Goal: Task Accomplishment & Management: Manage account settings

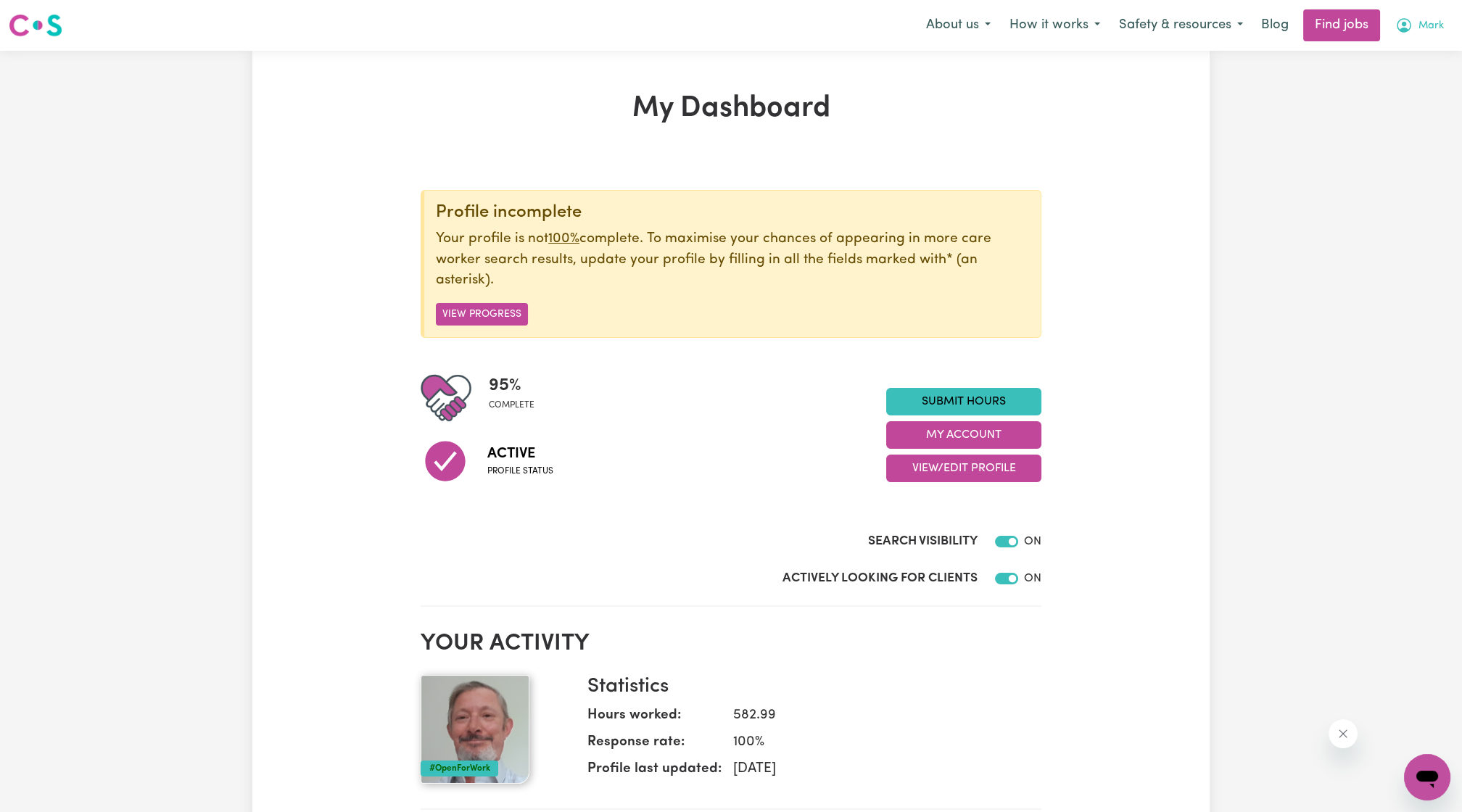
click at [1442, 18] on span "Mark" at bounding box center [1431, 26] width 26 height 16
click at [1404, 52] on link "My Account" at bounding box center [1395, 56] width 115 height 28
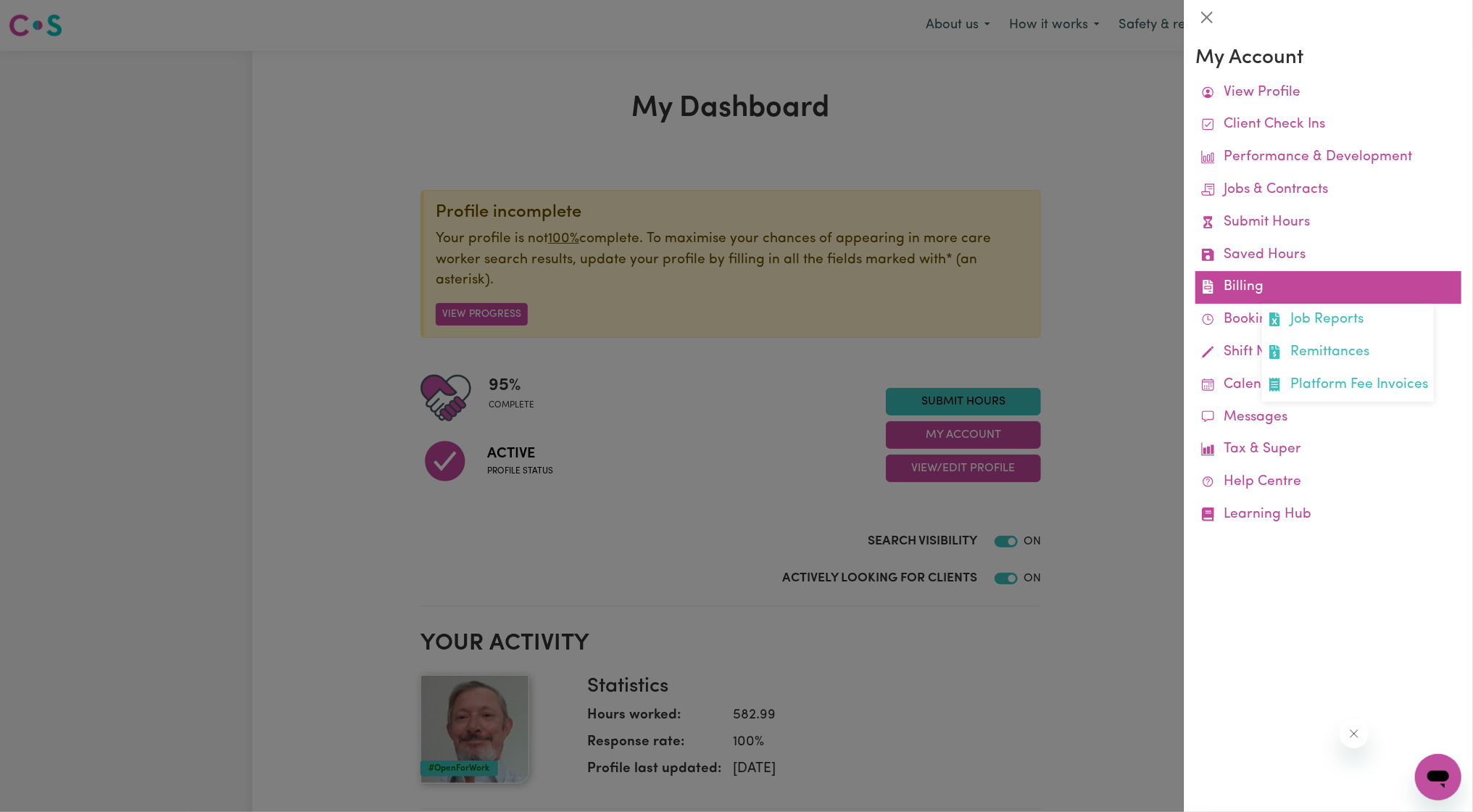
click at [1227, 289] on link "Billing Job Reports Remittances Platform Fee Invoices" at bounding box center [1328, 287] width 266 height 33
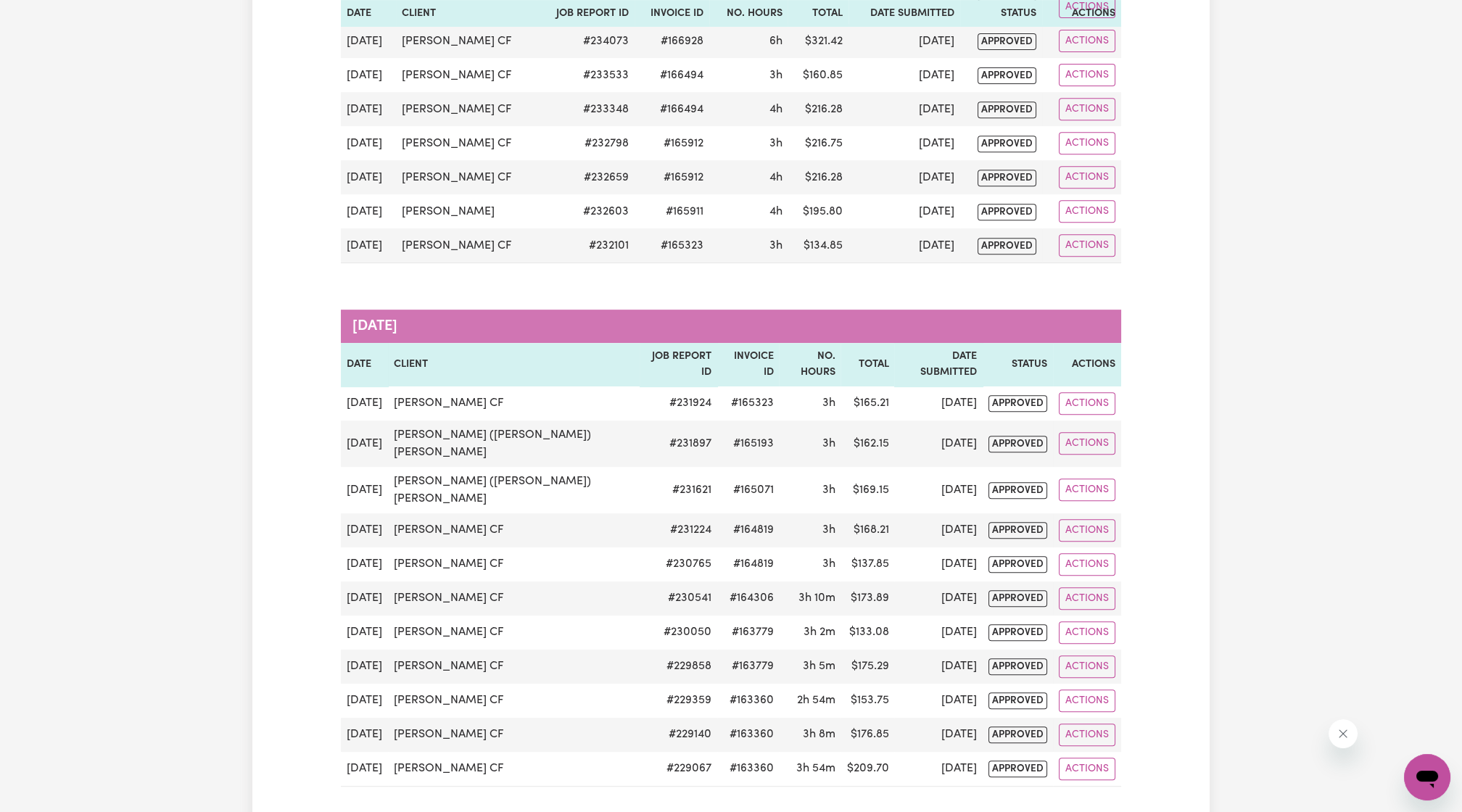
scroll to position [1879, 0]
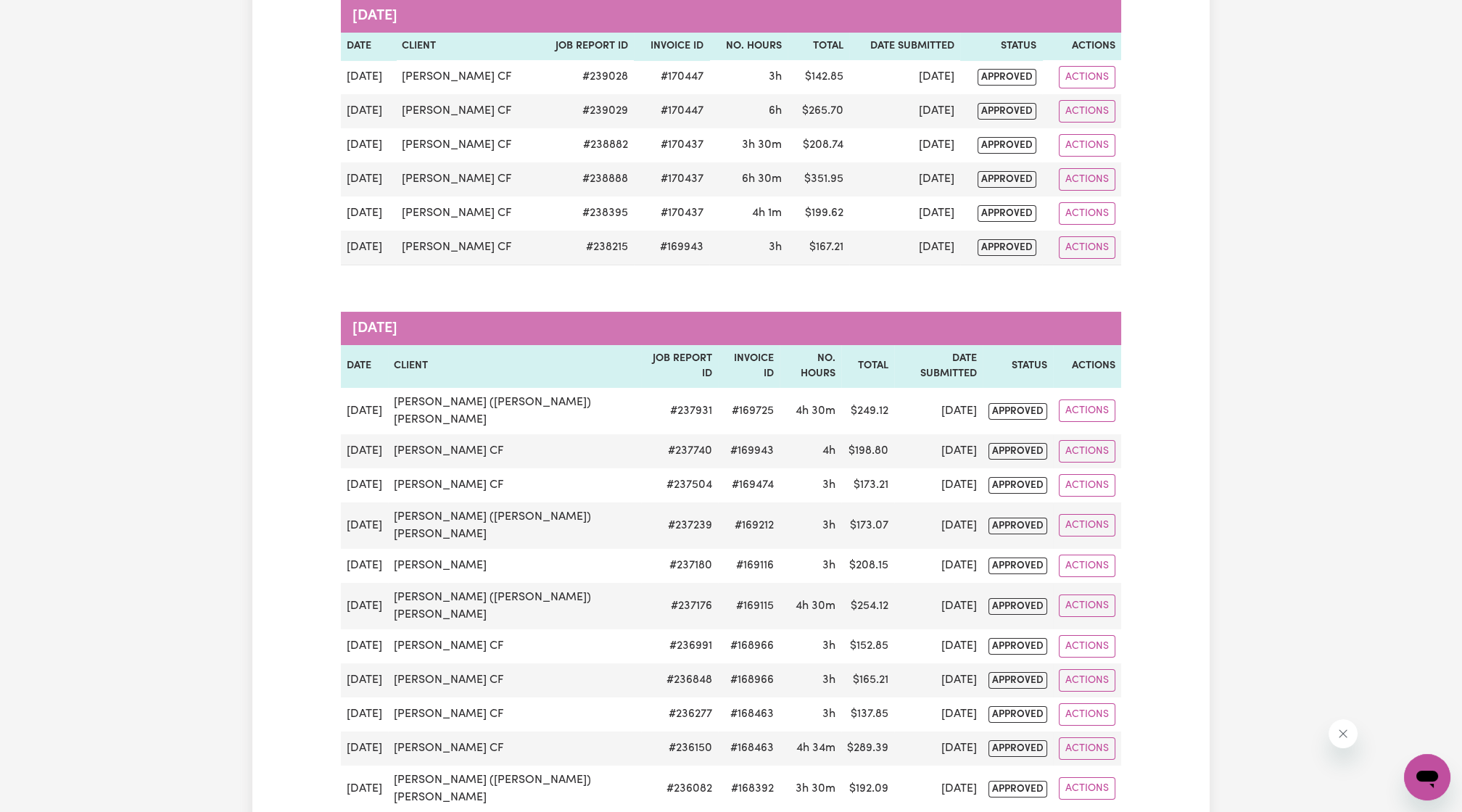
scroll to position [0, 0]
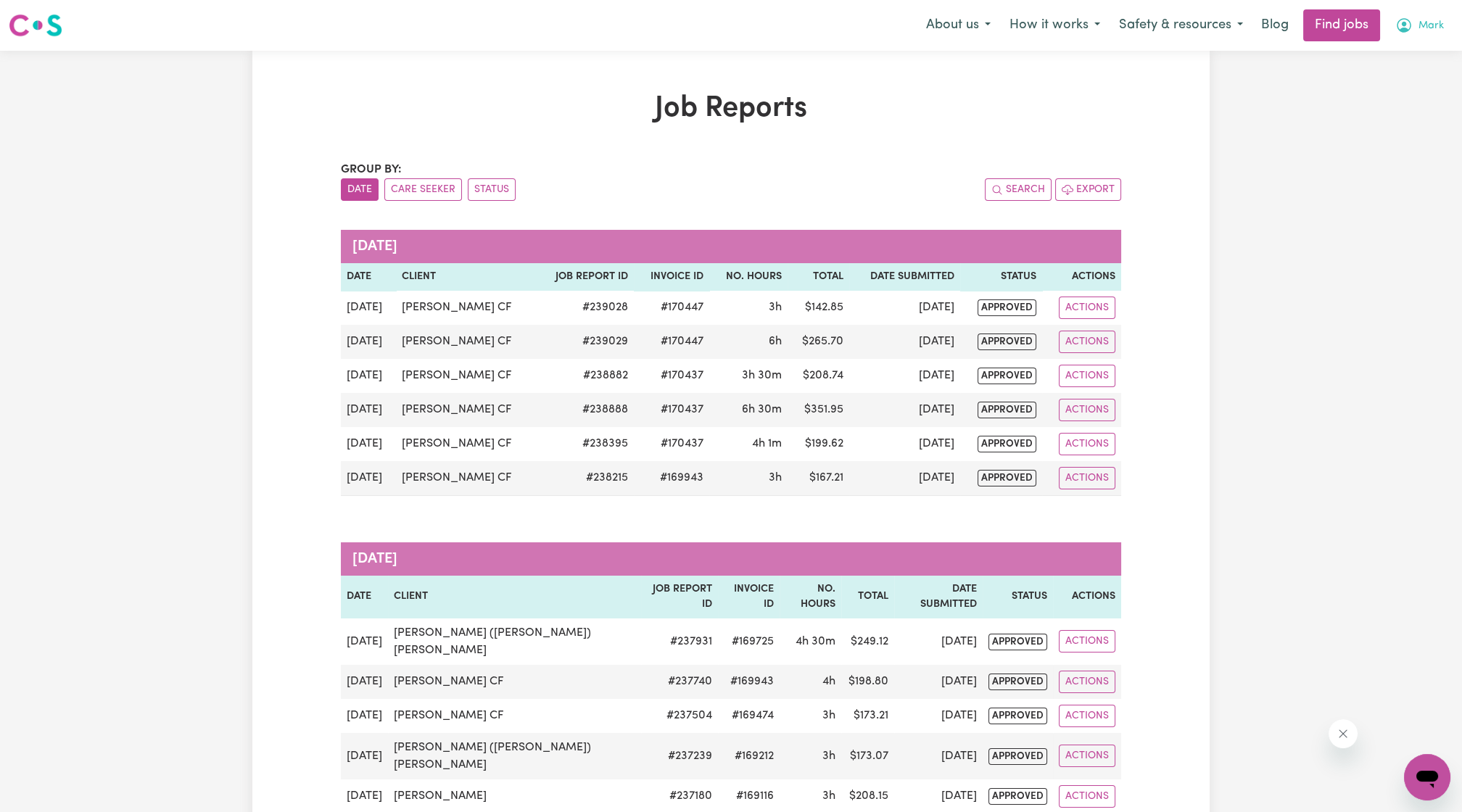
click at [1398, 21] on icon "My Account" at bounding box center [1404, 26] width 18 height 18
click at [1372, 109] on link "Logout" at bounding box center [1395, 111] width 115 height 28
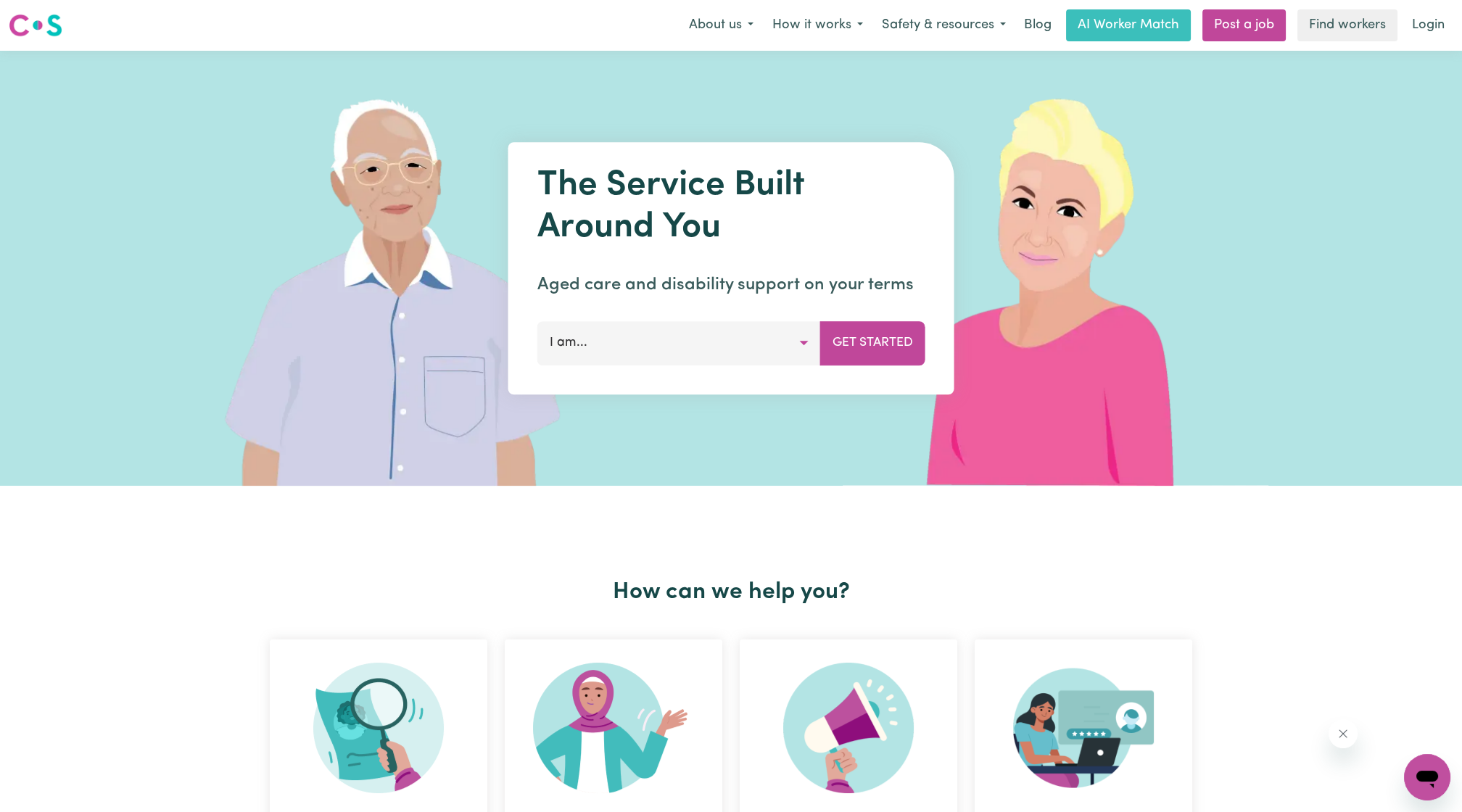
click at [1449, 9] on div "Menu About us How it works Safety & resources Blog AI Worker Match Post a job F…" at bounding box center [731, 26] width 1462 height 34
click at [1432, 25] on link "Login" at bounding box center [1427, 26] width 50 height 32
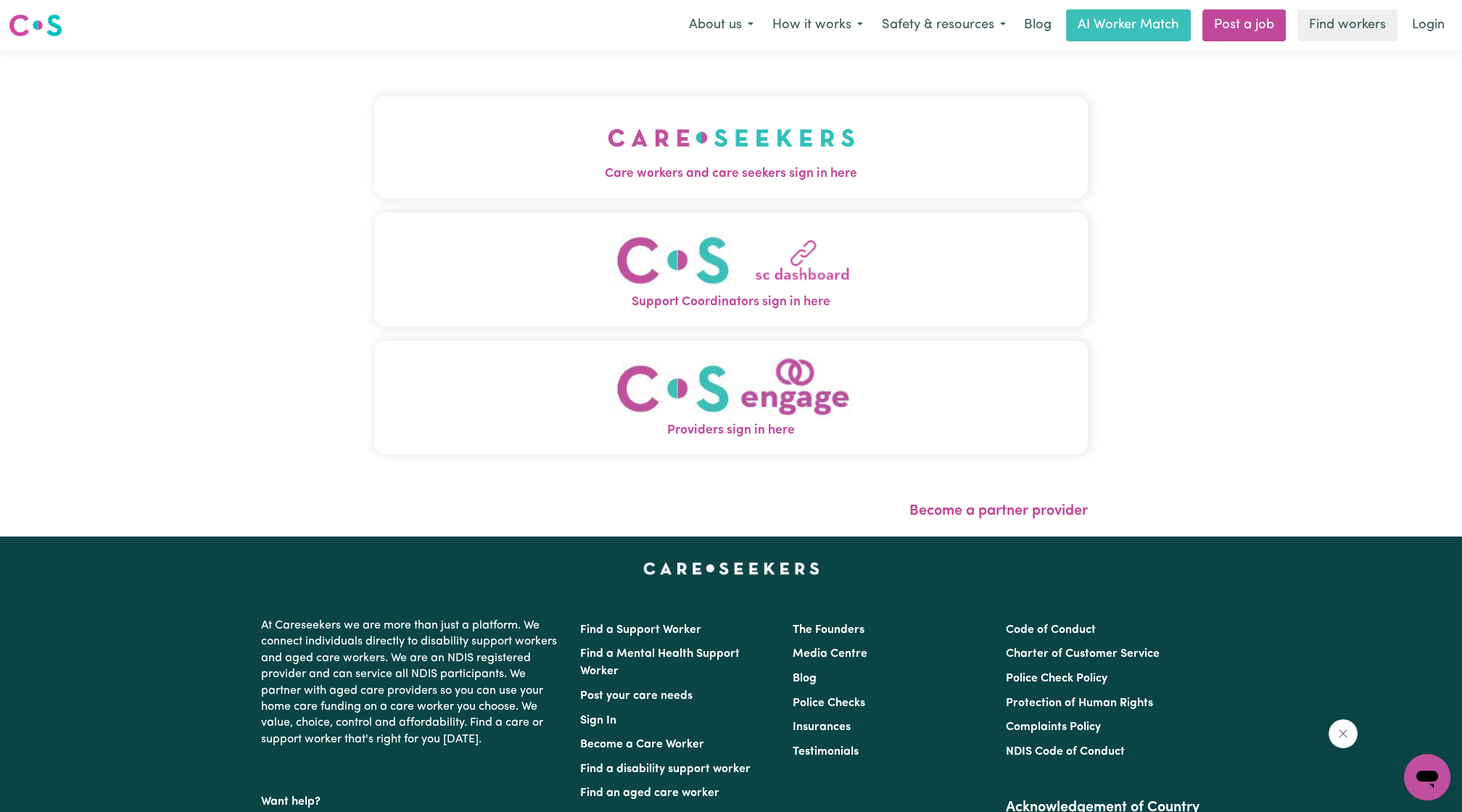
click at [843, 146] on div "Care workers and care seekers sign in here Support Coordinators sign in here Pr…" at bounding box center [731, 293] width 731 height 485
click at [798, 158] on img "Care workers and care seekers sign in here" at bounding box center [731, 137] width 247 height 53
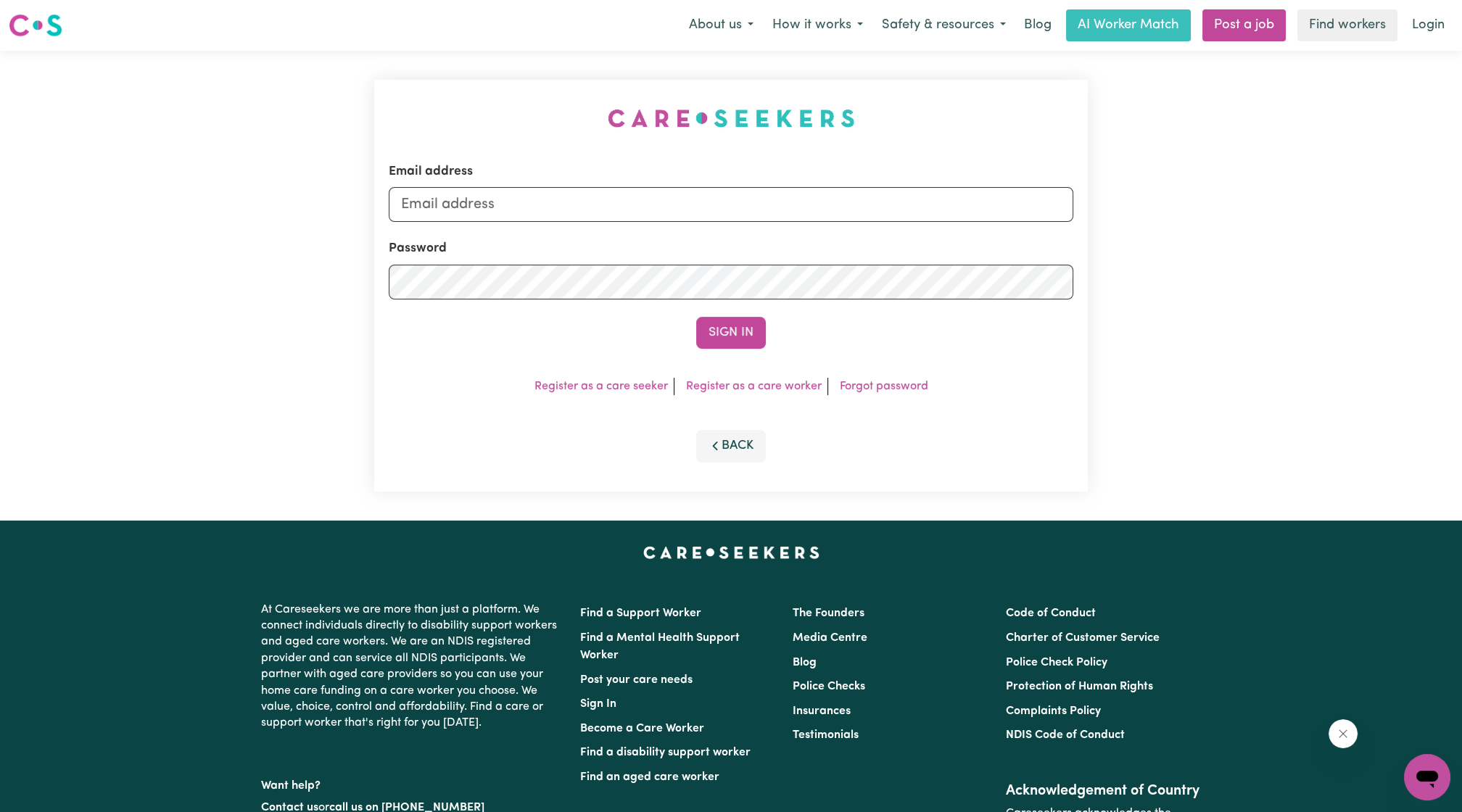
click at [696, 253] on div "Email address Password Sign In Register as a care seeker Register as a care wor…" at bounding box center [731, 285] width 731 height 470
click at [684, 222] on form "Email address Password Sign In" at bounding box center [731, 256] width 684 height 186
click at [692, 209] on input "Email address" at bounding box center [731, 204] width 684 height 35
drag, startPoint x: 479, startPoint y: 200, endPoint x: 796, endPoint y: 207, distance: 317.1
click at [818, 207] on input "[EMAIL_ADDRESS][PERSON_NAME][DOMAIN_NAME]" at bounding box center [731, 204] width 684 height 35
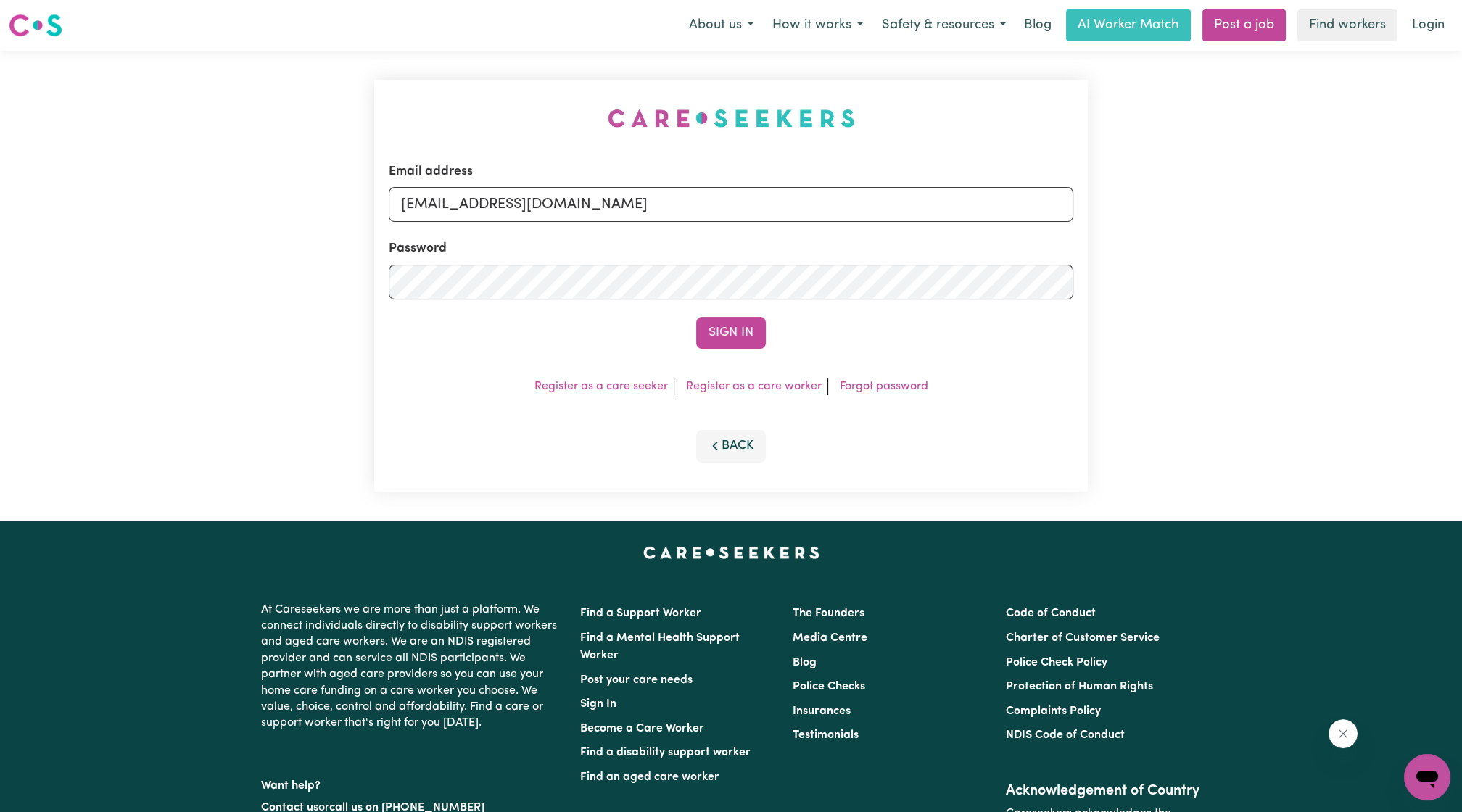
type input "[EMAIL_ADDRESS][DOMAIN_NAME]"
click at [695, 345] on div "Sign In" at bounding box center [731, 332] width 684 height 32
click at [745, 318] on button "Sign In" at bounding box center [731, 332] width 70 height 32
